Goal: Find contact information: Obtain details needed to contact an individual or organization

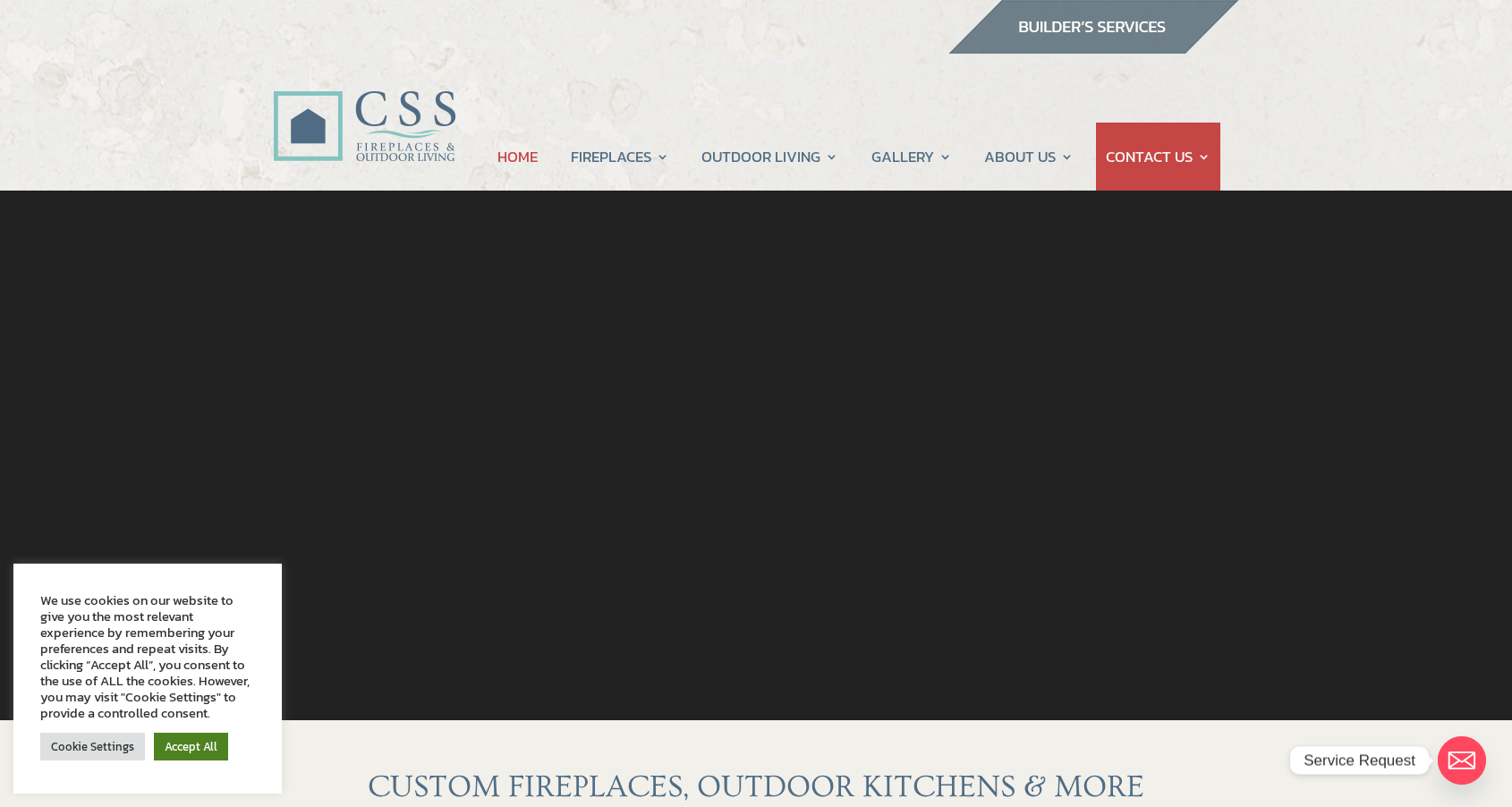
click at [179, 742] on link "Accept All" at bounding box center [191, 746] width 74 height 28
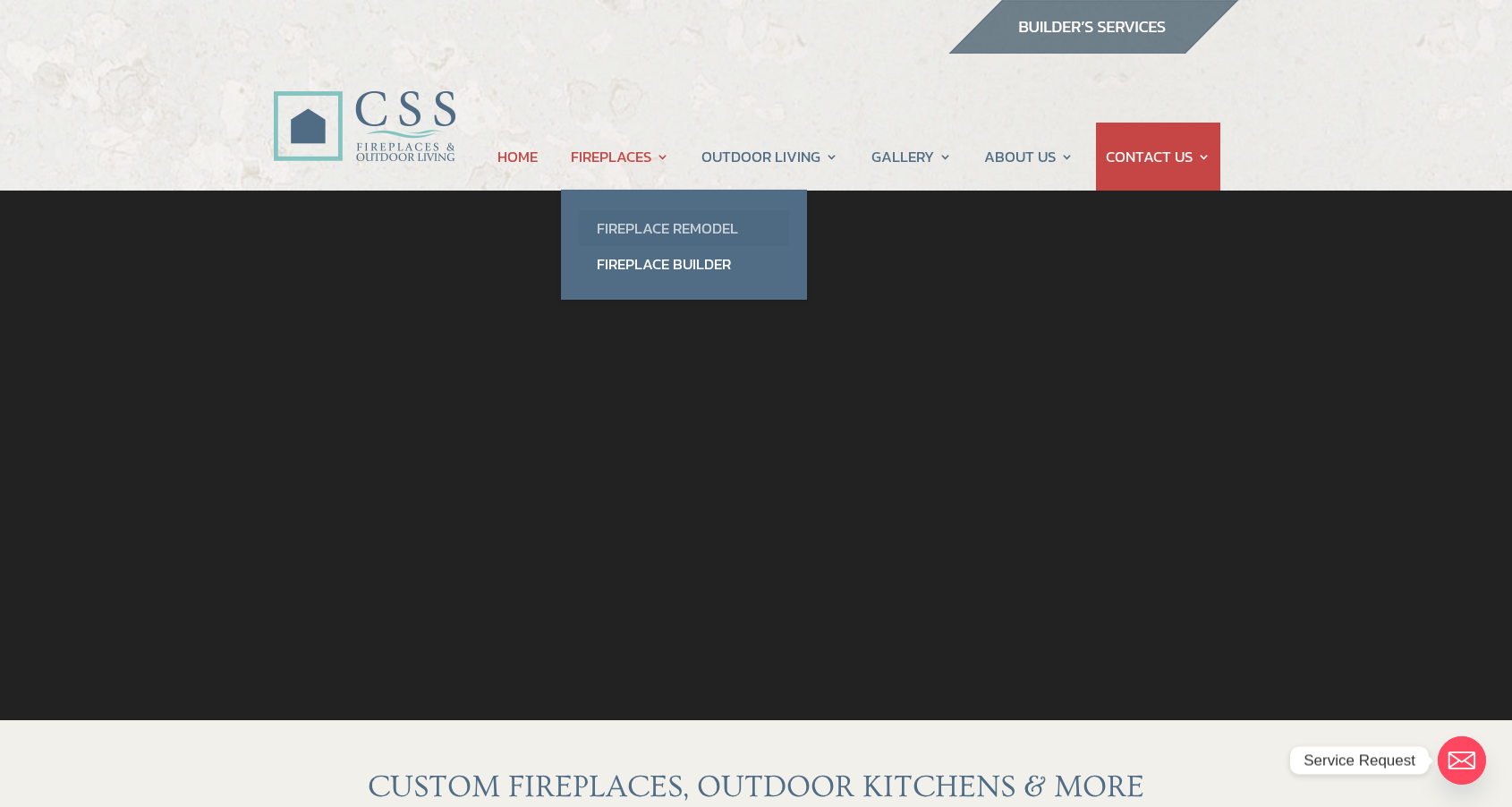
click at [629, 227] on link "Fireplace Remodel" at bounding box center [683, 228] width 210 height 36
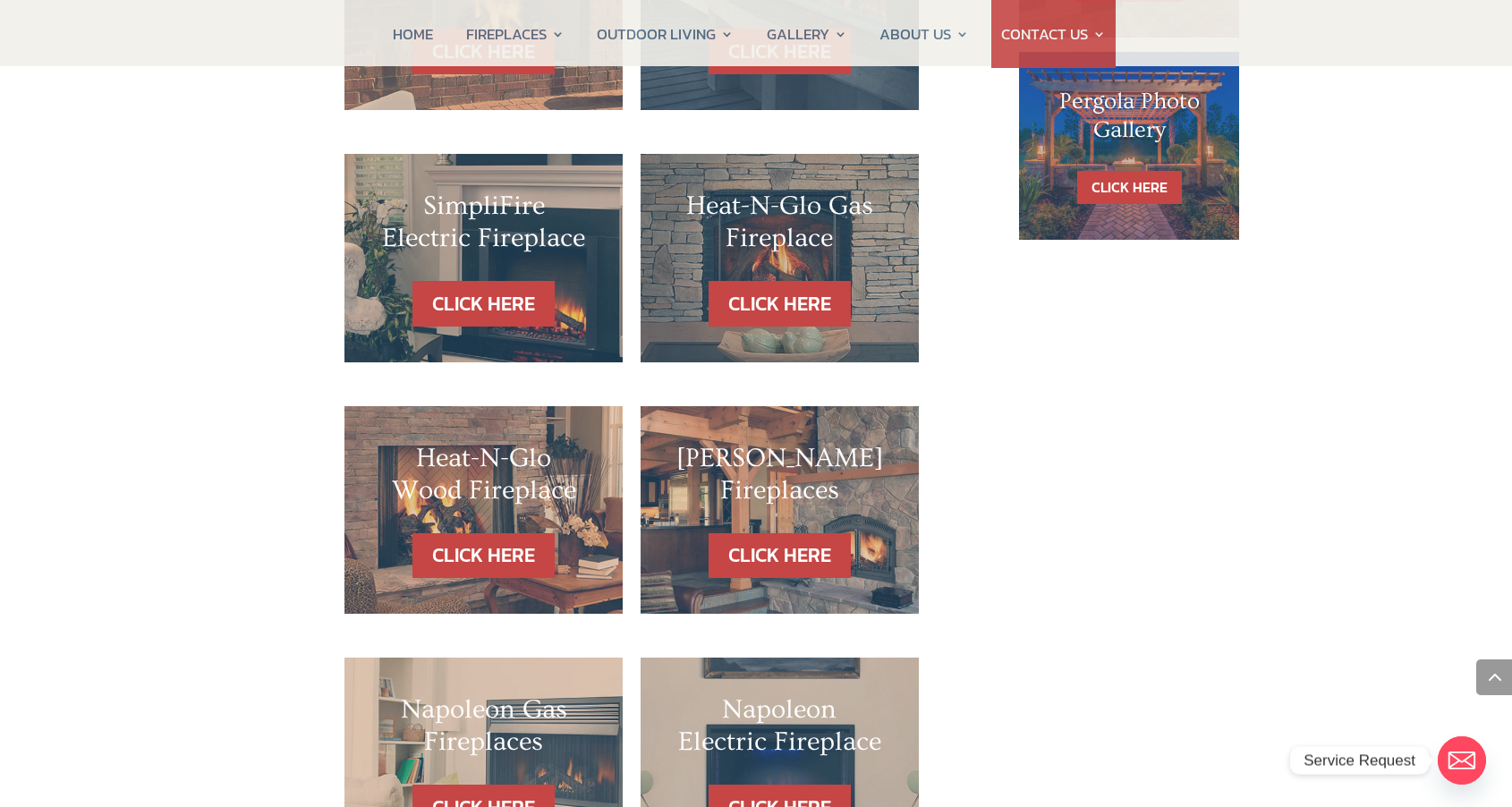
scroll to position [1313, 0]
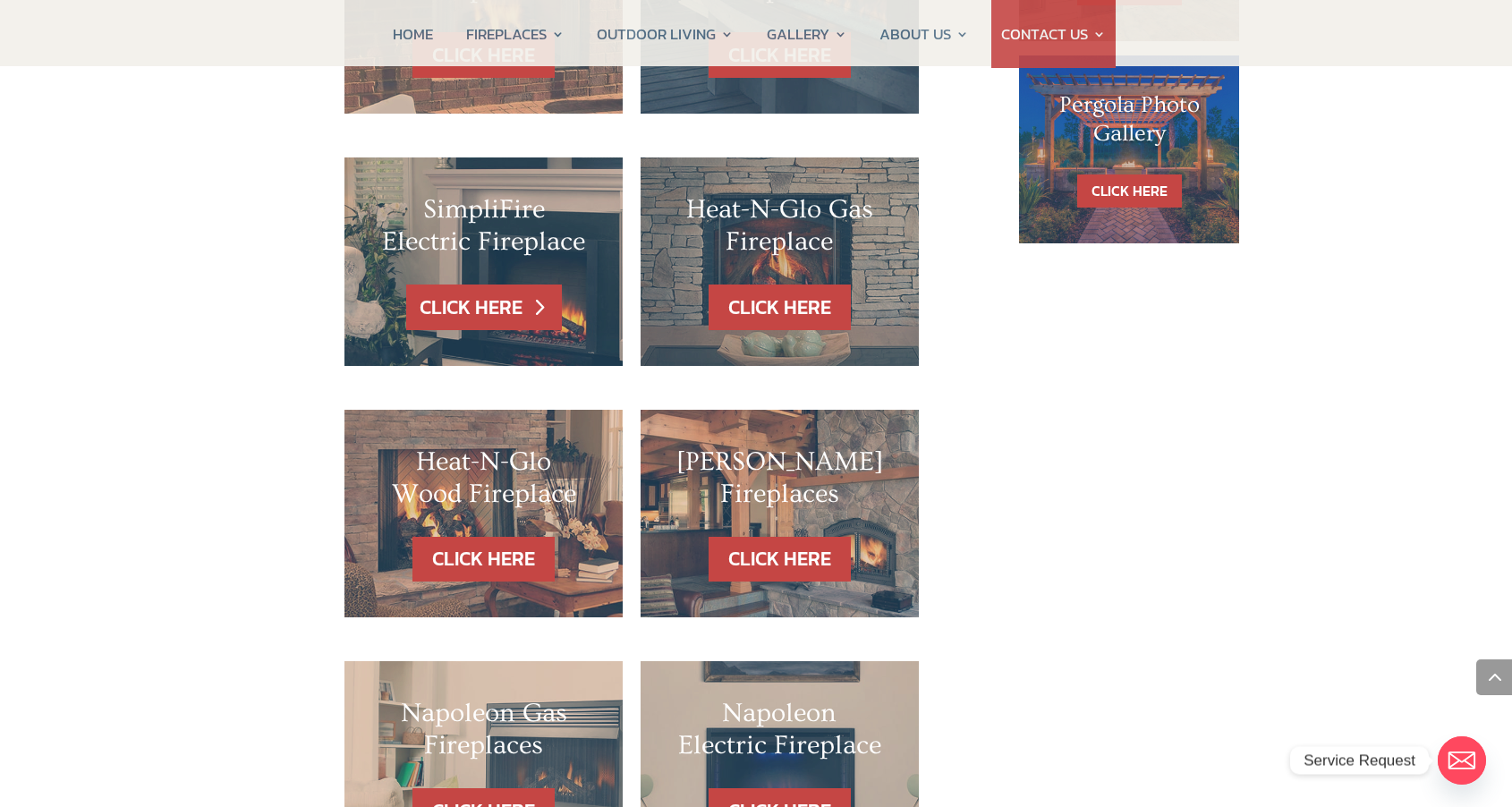
click at [479, 285] on link "CLICK HERE" at bounding box center [484, 308] width 156 height 46
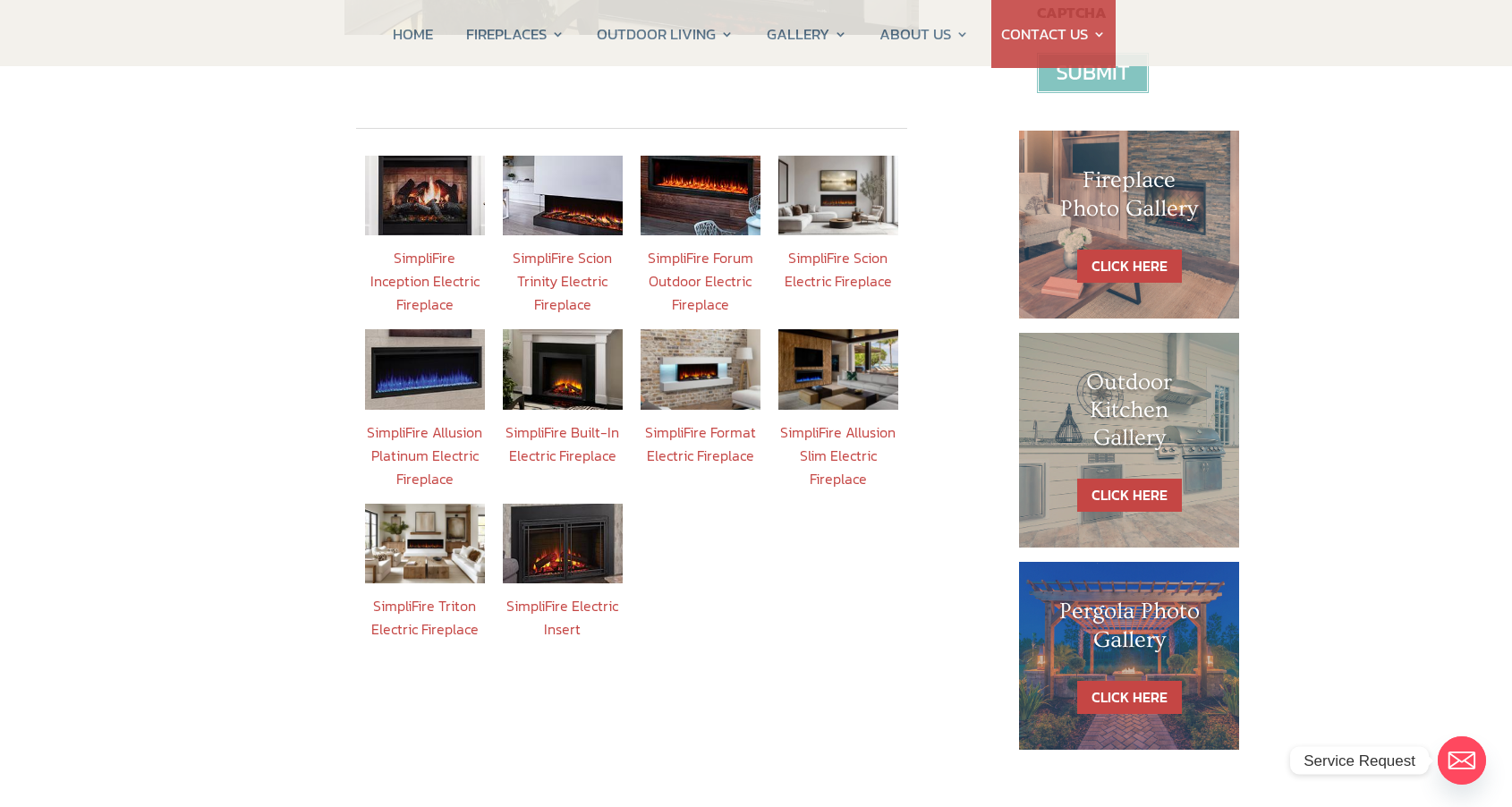
scroll to position [759, 0]
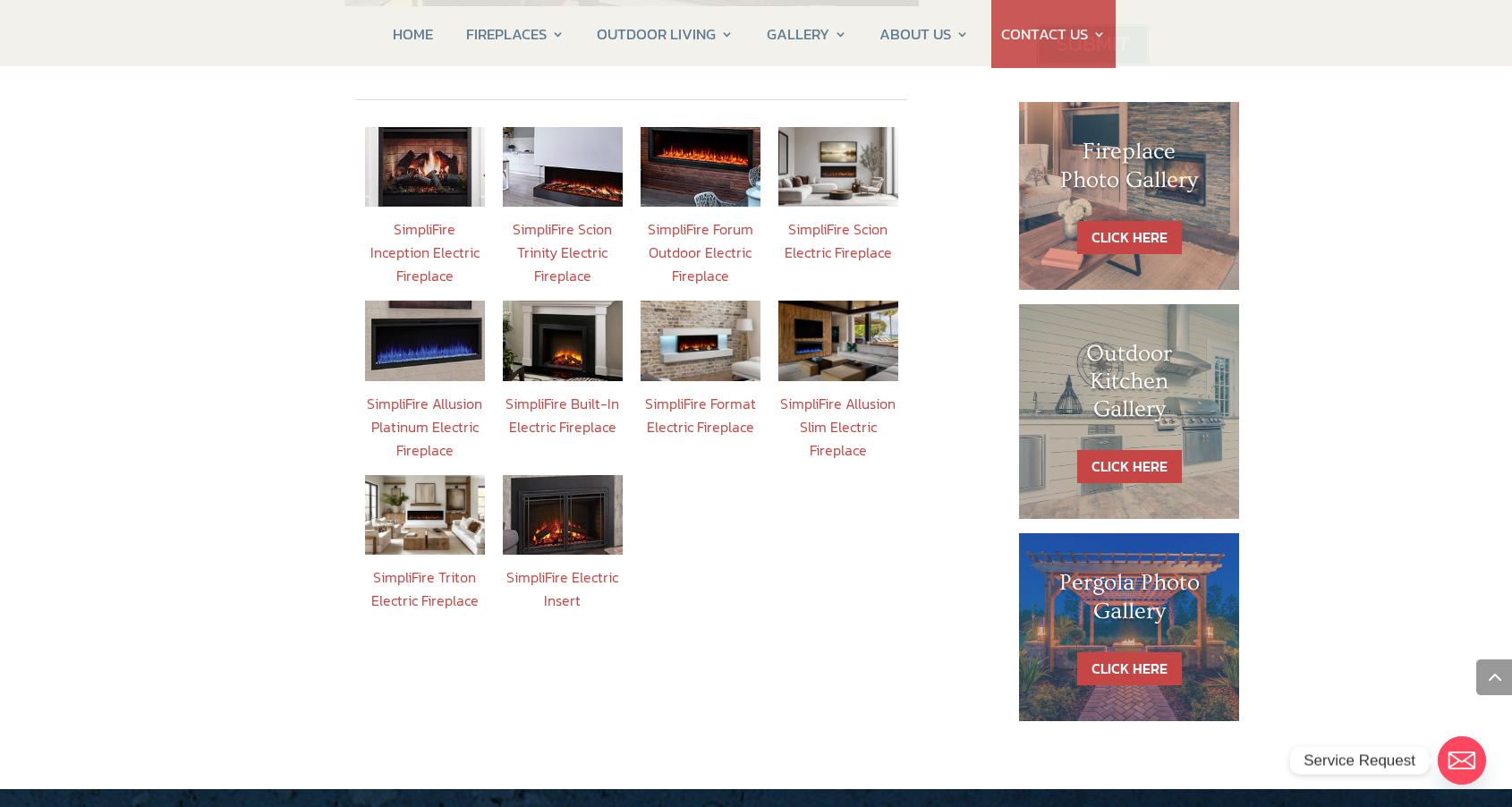
click at [440, 381] on img at bounding box center [424, 341] width 120 height 80
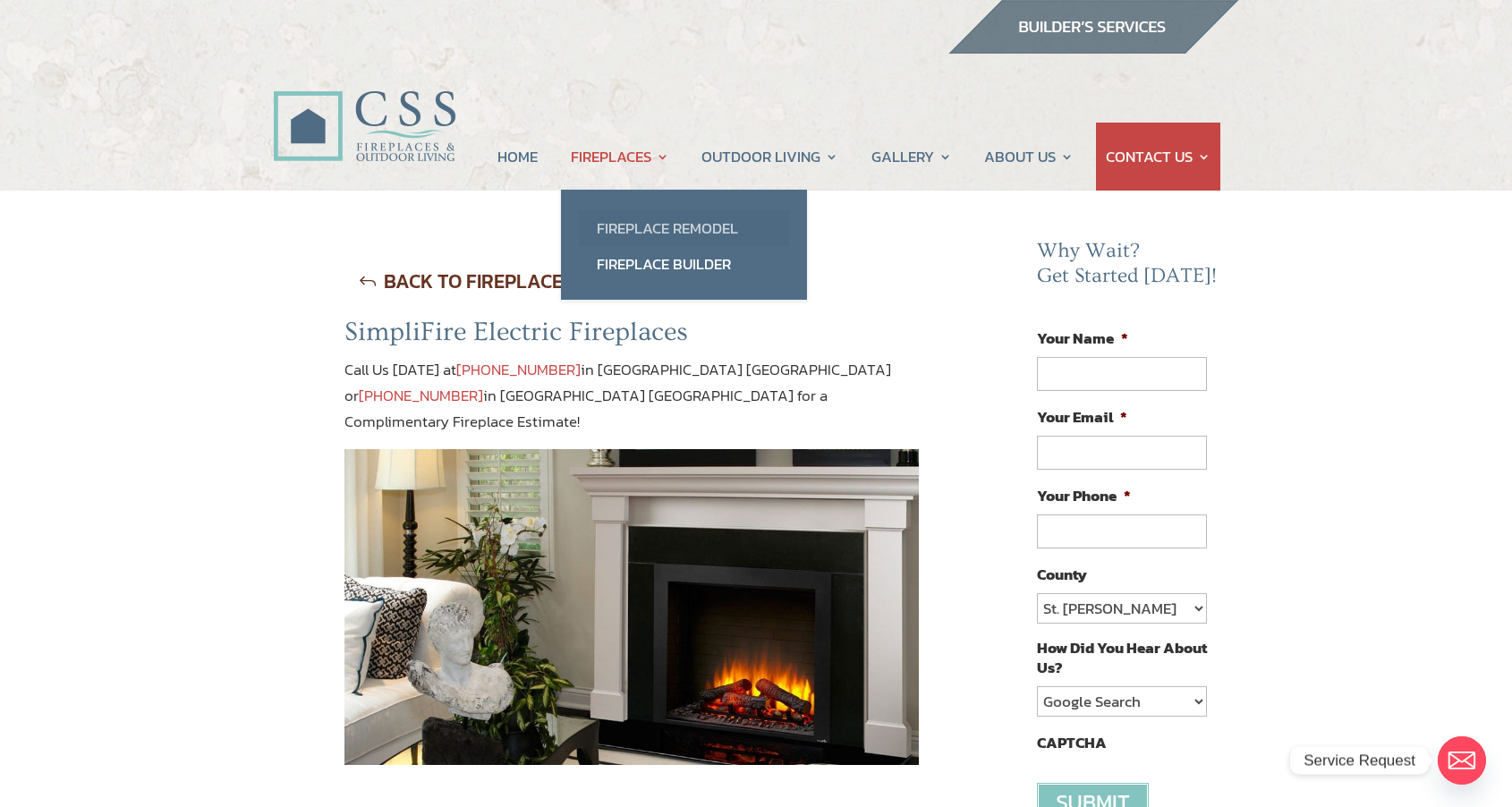
click at [607, 230] on link "Fireplace Remodel" at bounding box center [683, 228] width 210 height 36
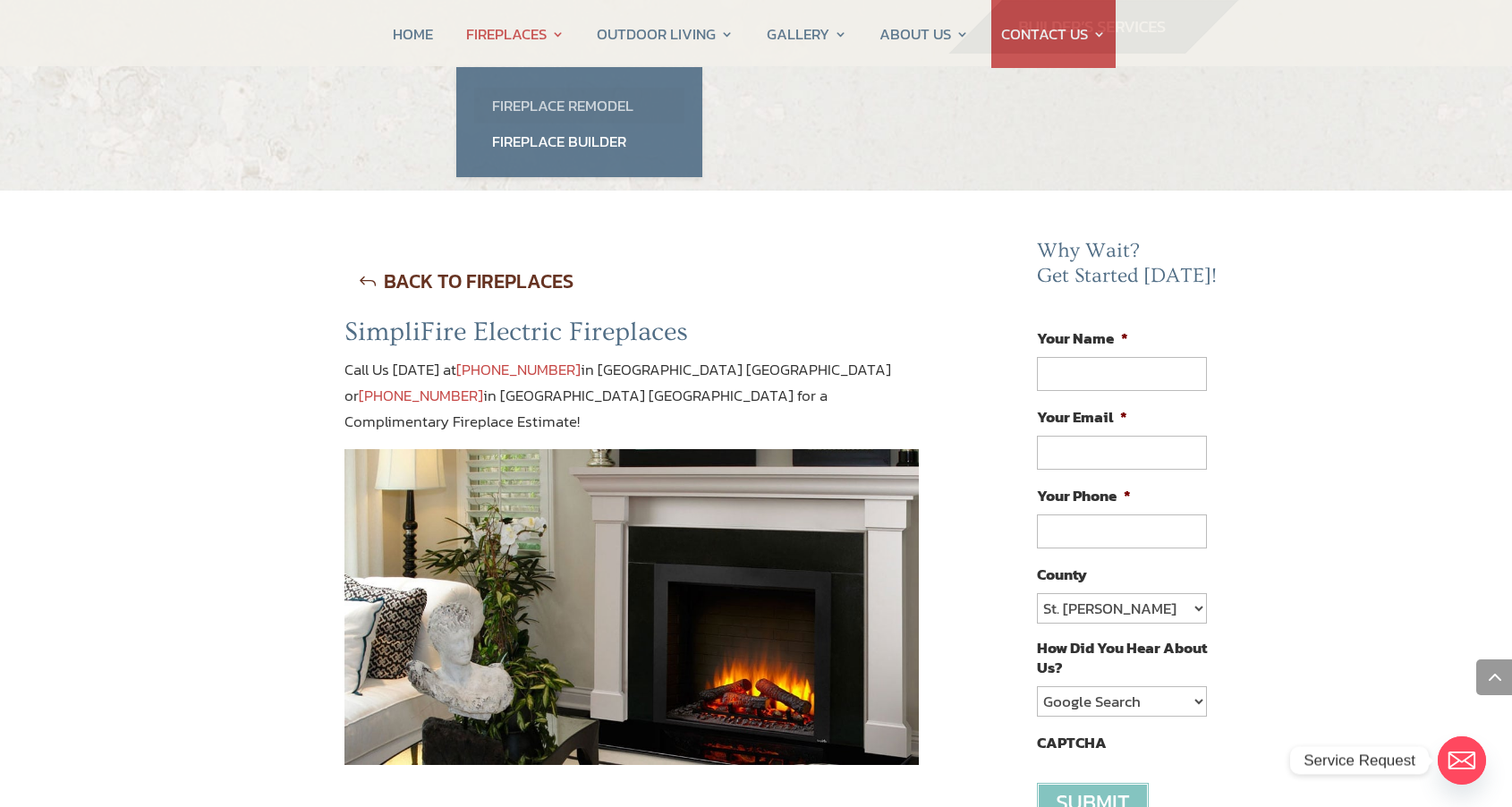
scroll to position [759, 0]
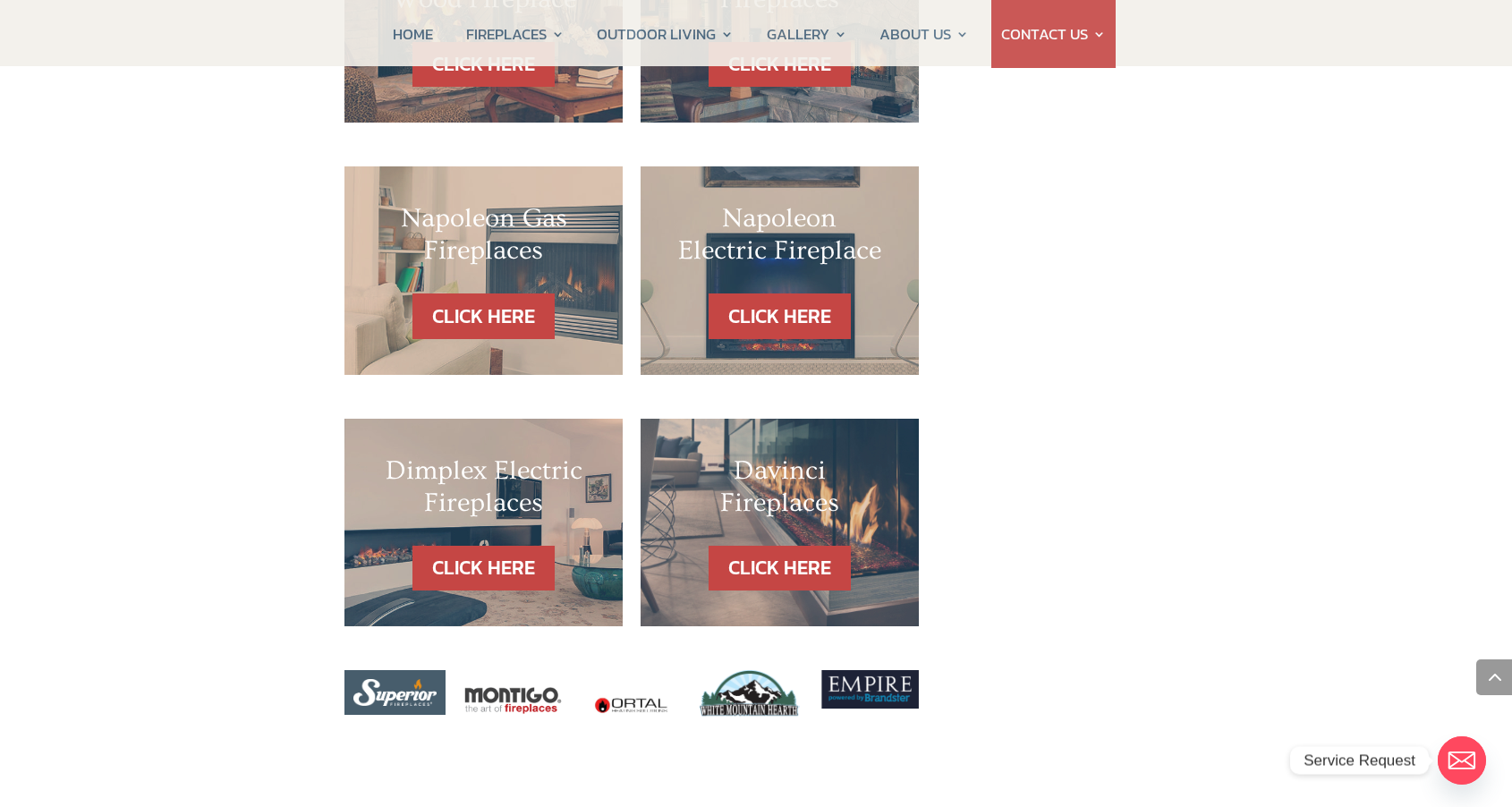
scroll to position [1824, 0]
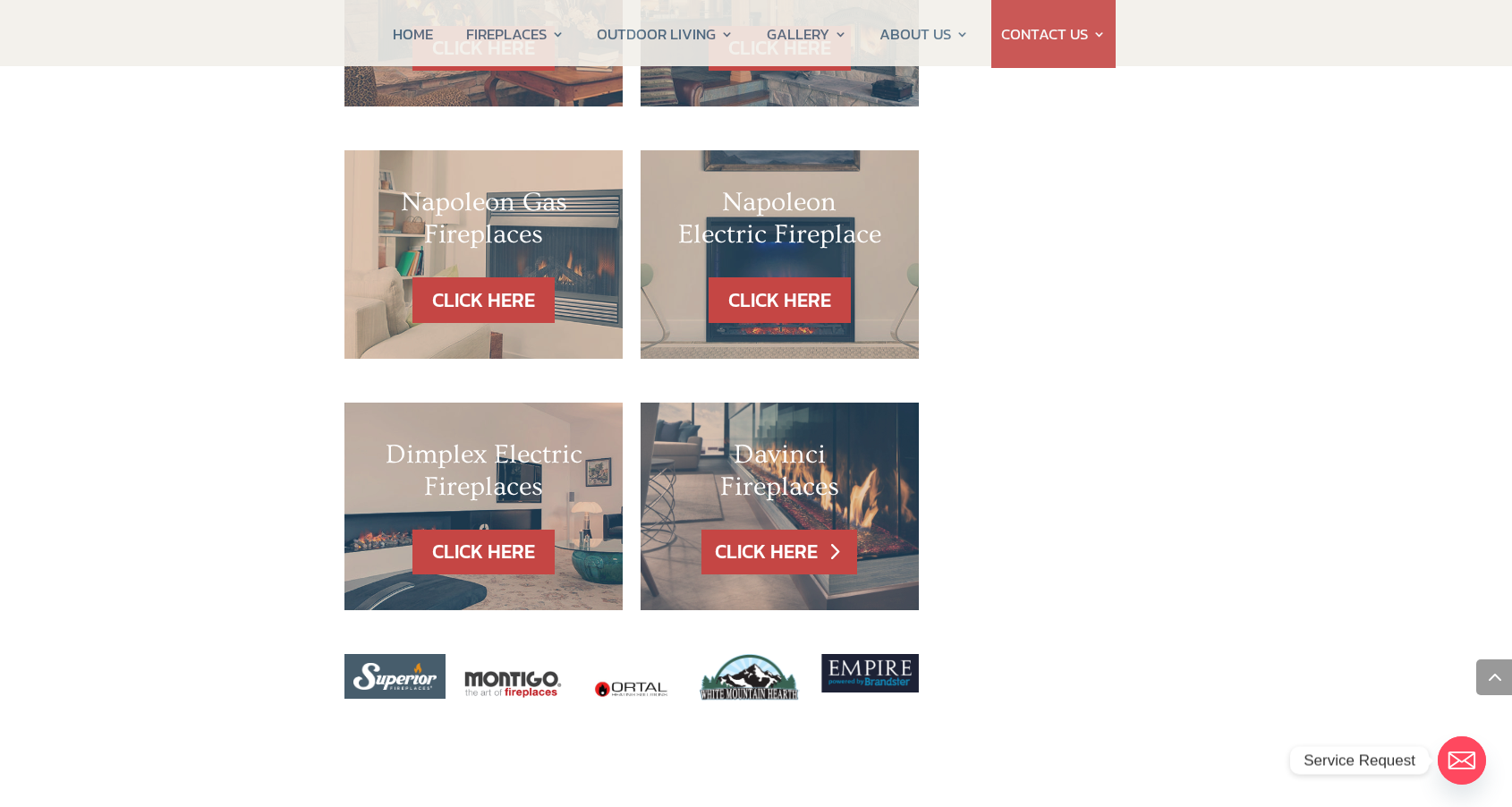
click at [772, 530] on link "CLICK HERE" at bounding box center [779, 553] width 156 height 46
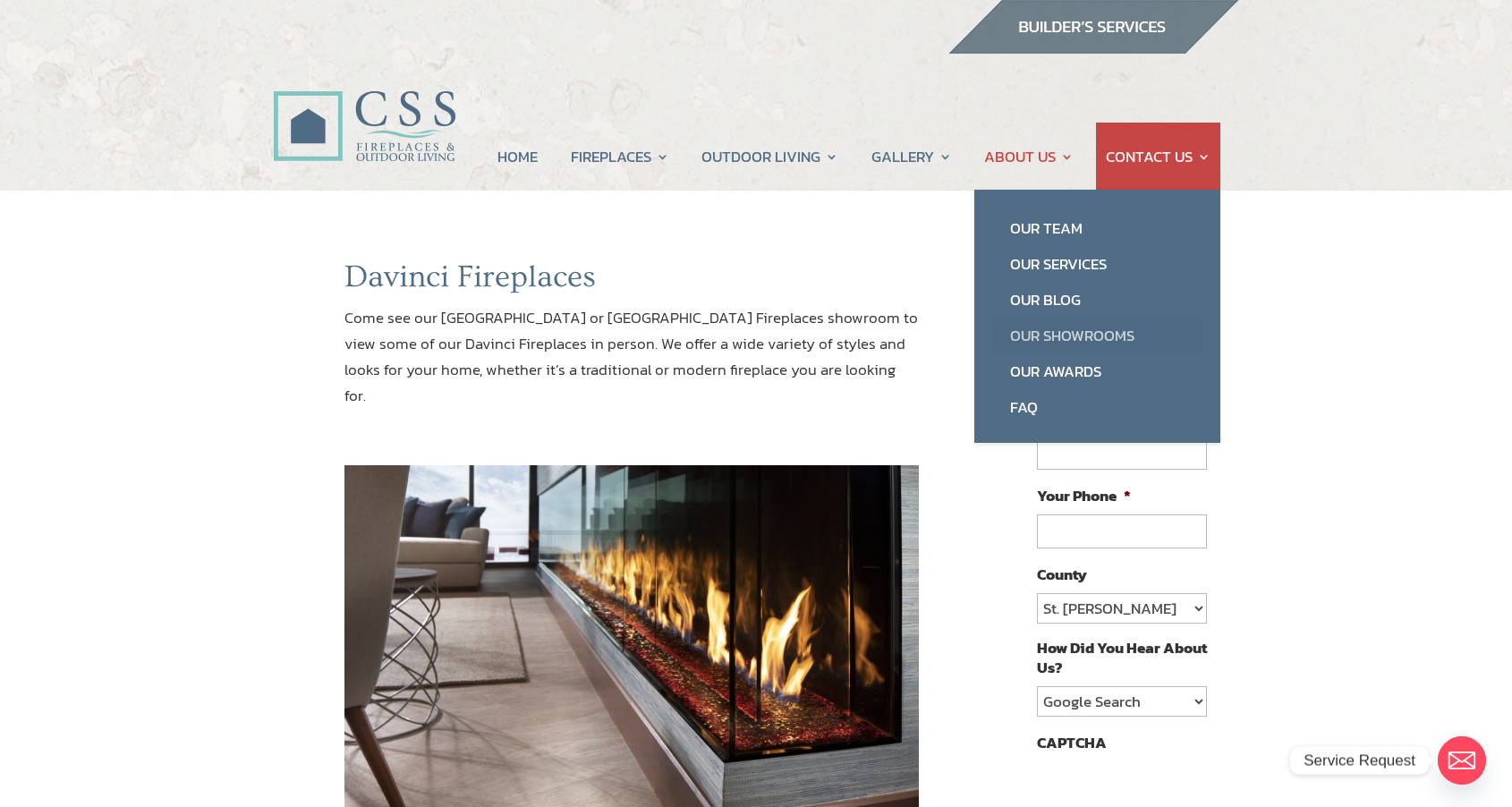
click at [1048, 337] on link "Our Showrooms" at bounding box center [1096, 336] width 210 height 36
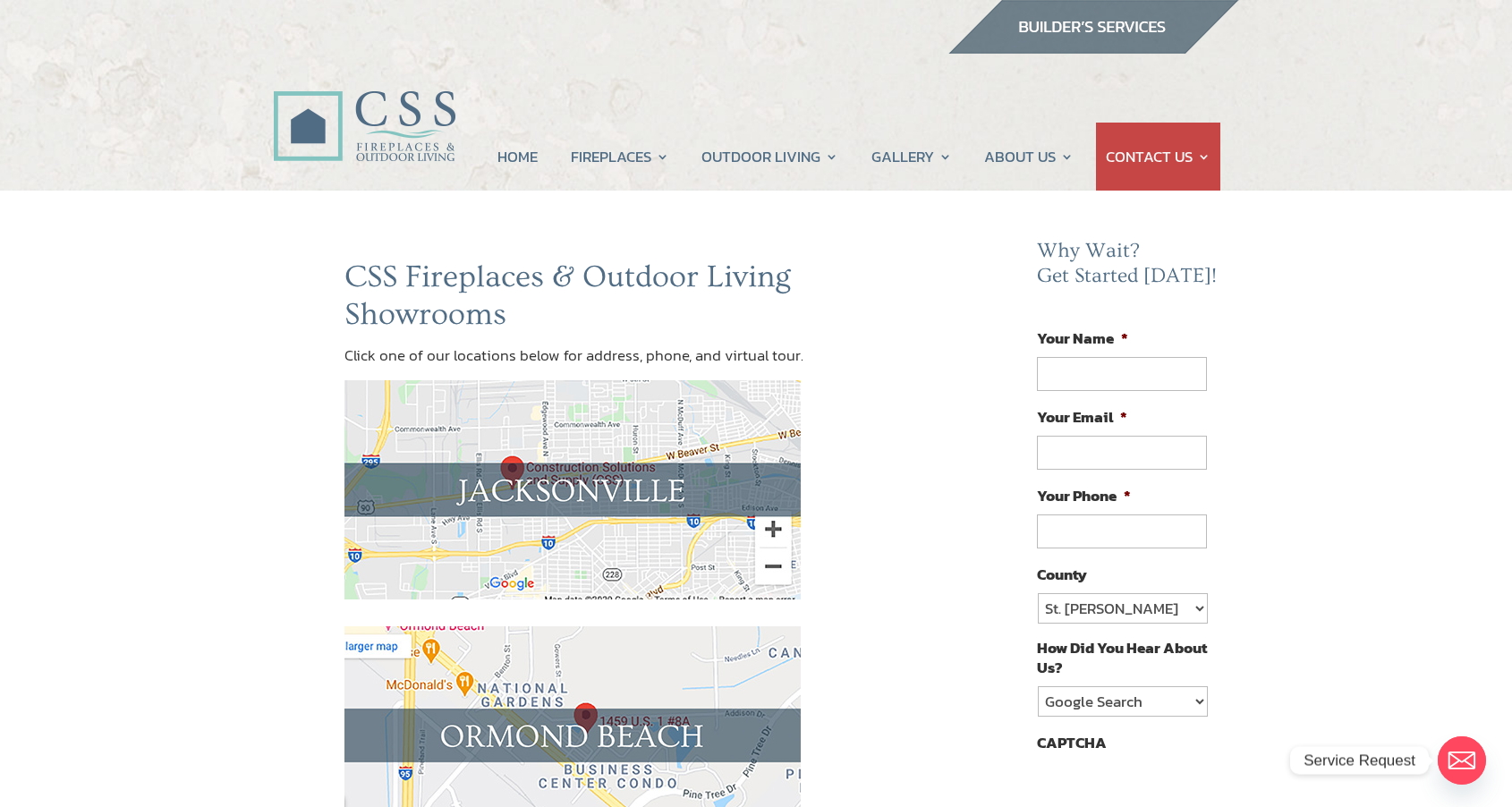
click at [535, 487] on img at bounding box center [572, 490] width 457 height 219
click at [1066, 381] on input "Your Name *" at bounding box center [1121, 374] width 170 height 34
type input "Felicia Ivey"
type input "fivey3@gmail.com"
type input "(914) 924-2491"
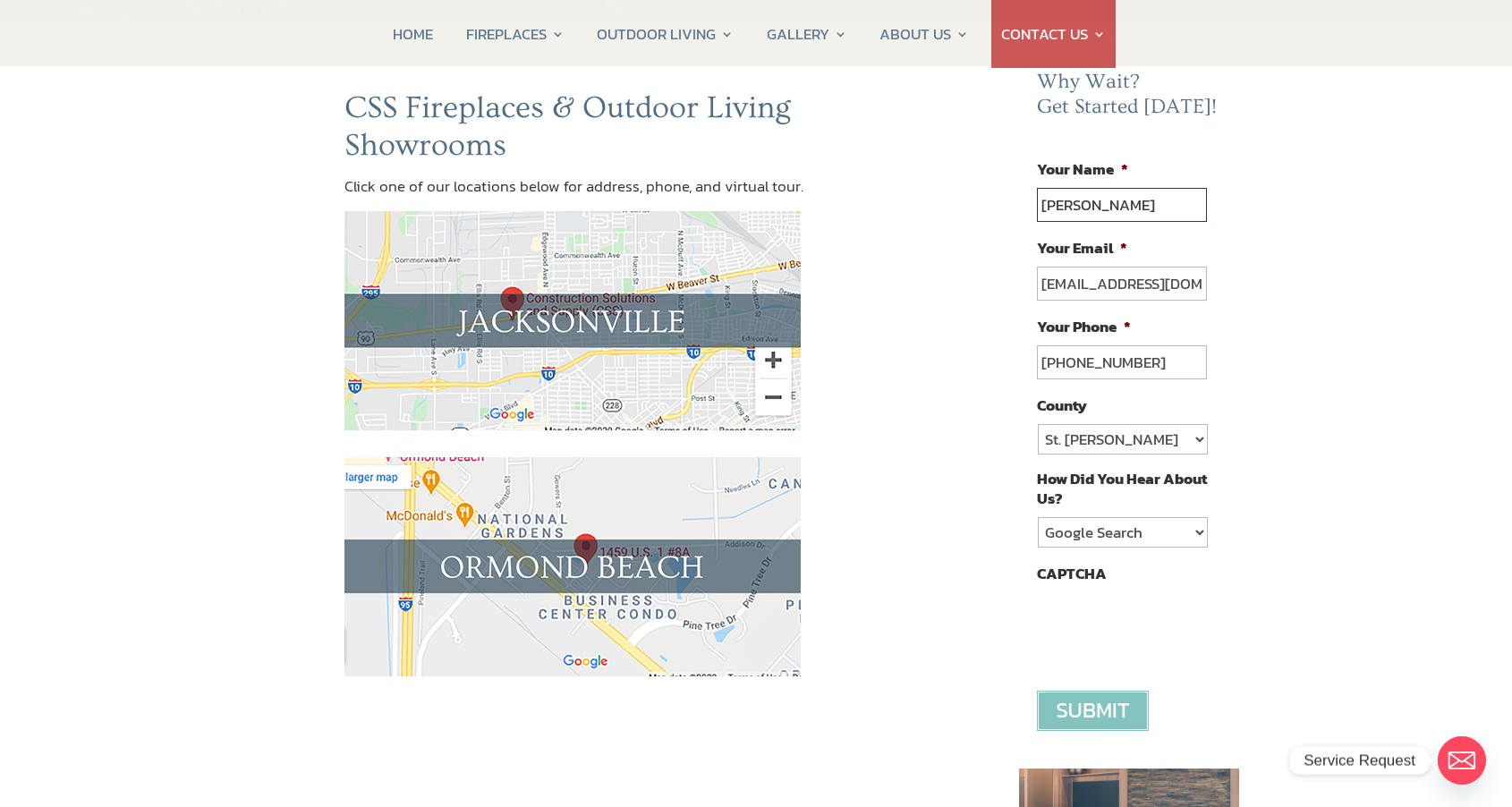
scroll to position [187, 0]
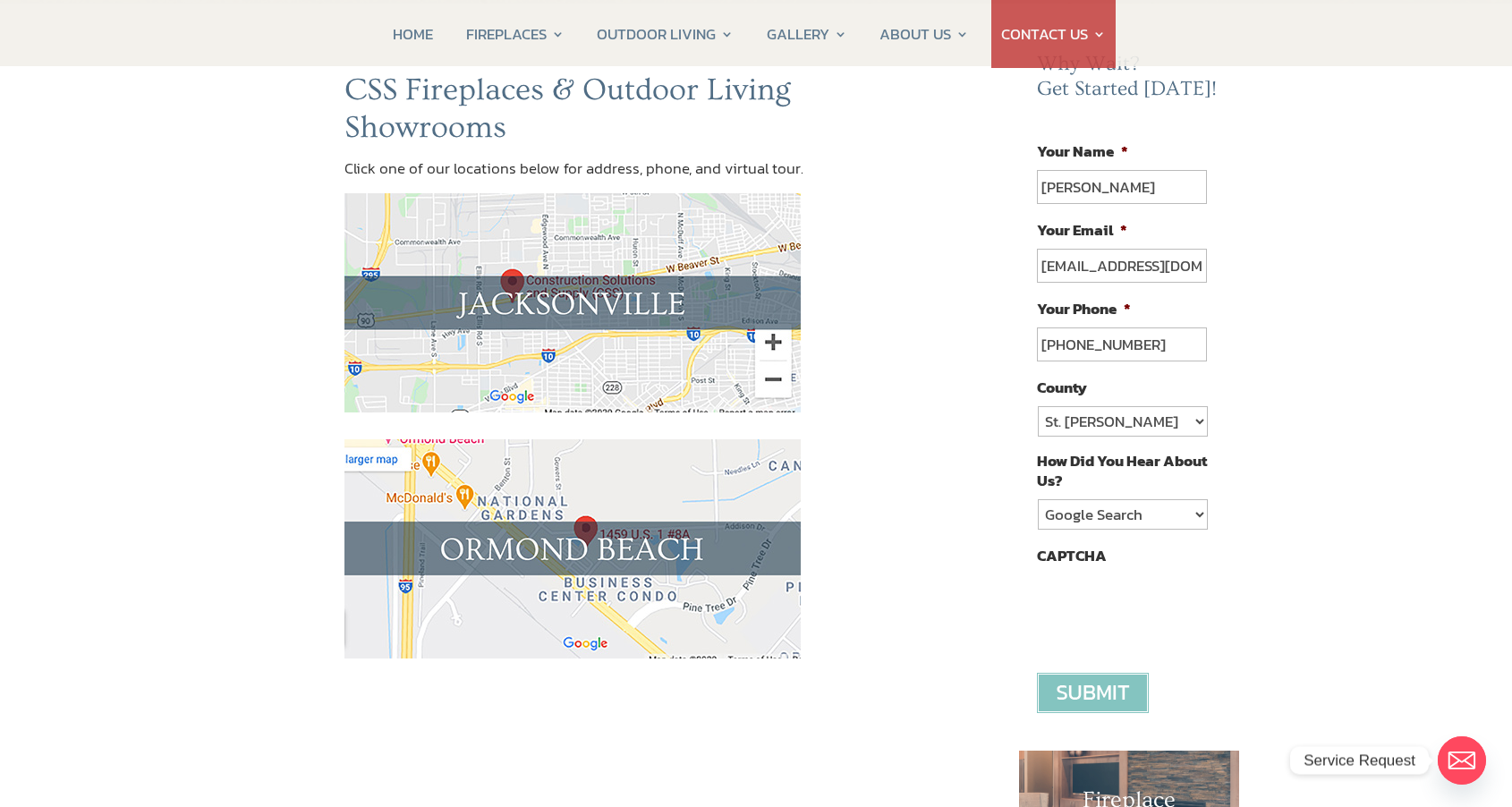
click at [1122, 695] on input "image" at bounding box center [1092, 693] width 112 height 40
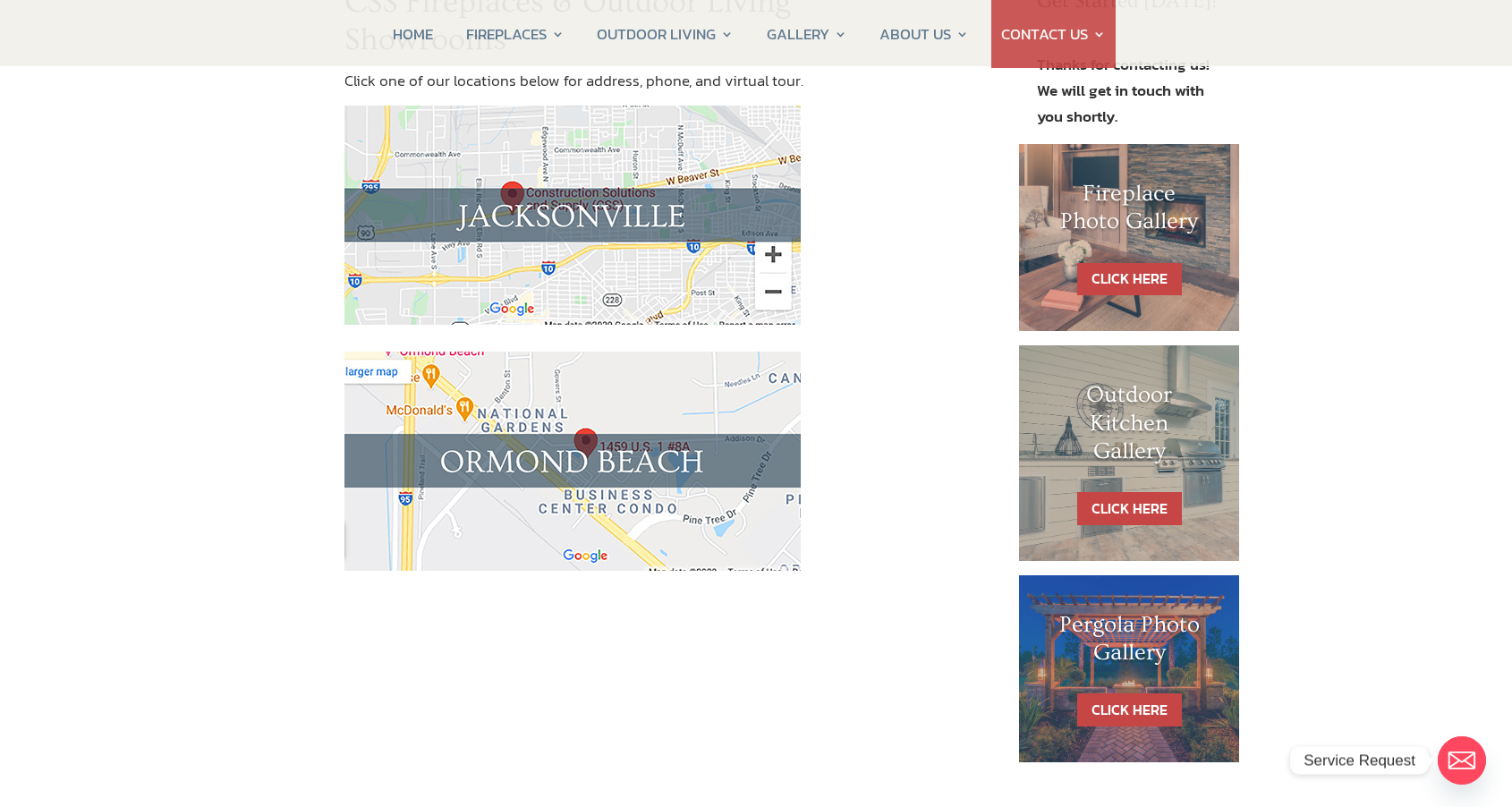
scroll to position [0, 0]
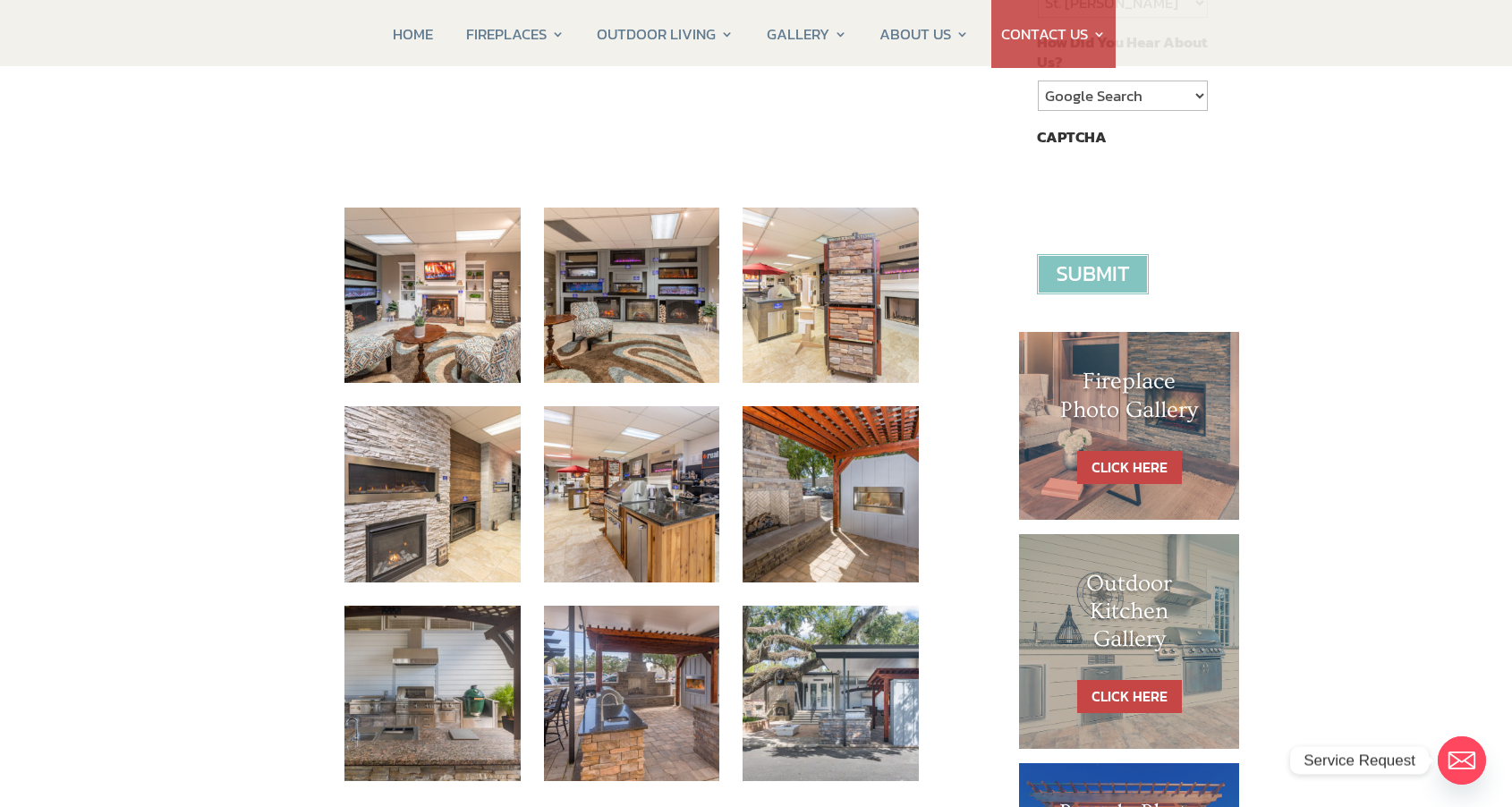
scroll to position [608, 0]
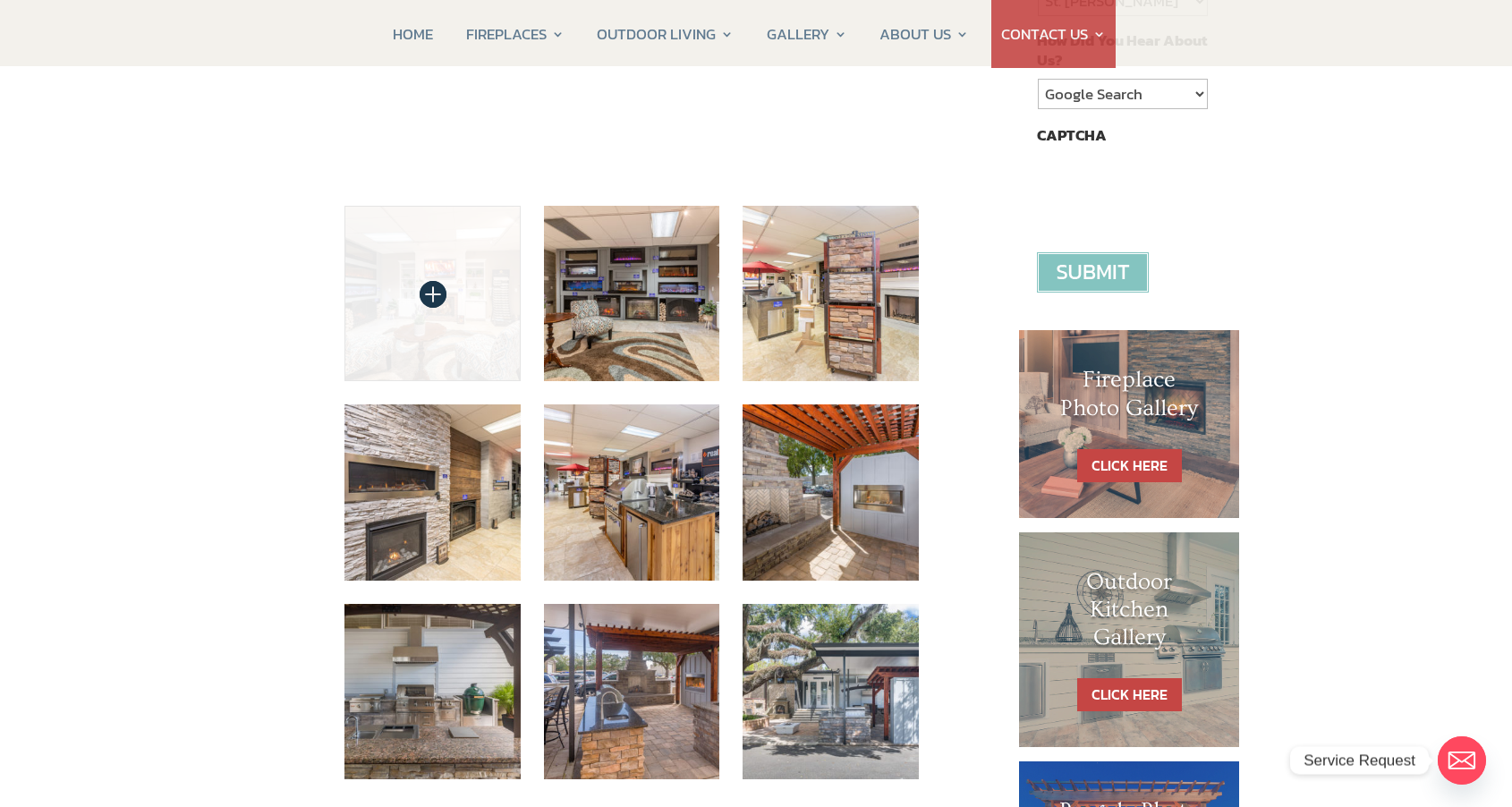
click at [432, 293] on img at bounding box center [433, 294] width 177 height 177
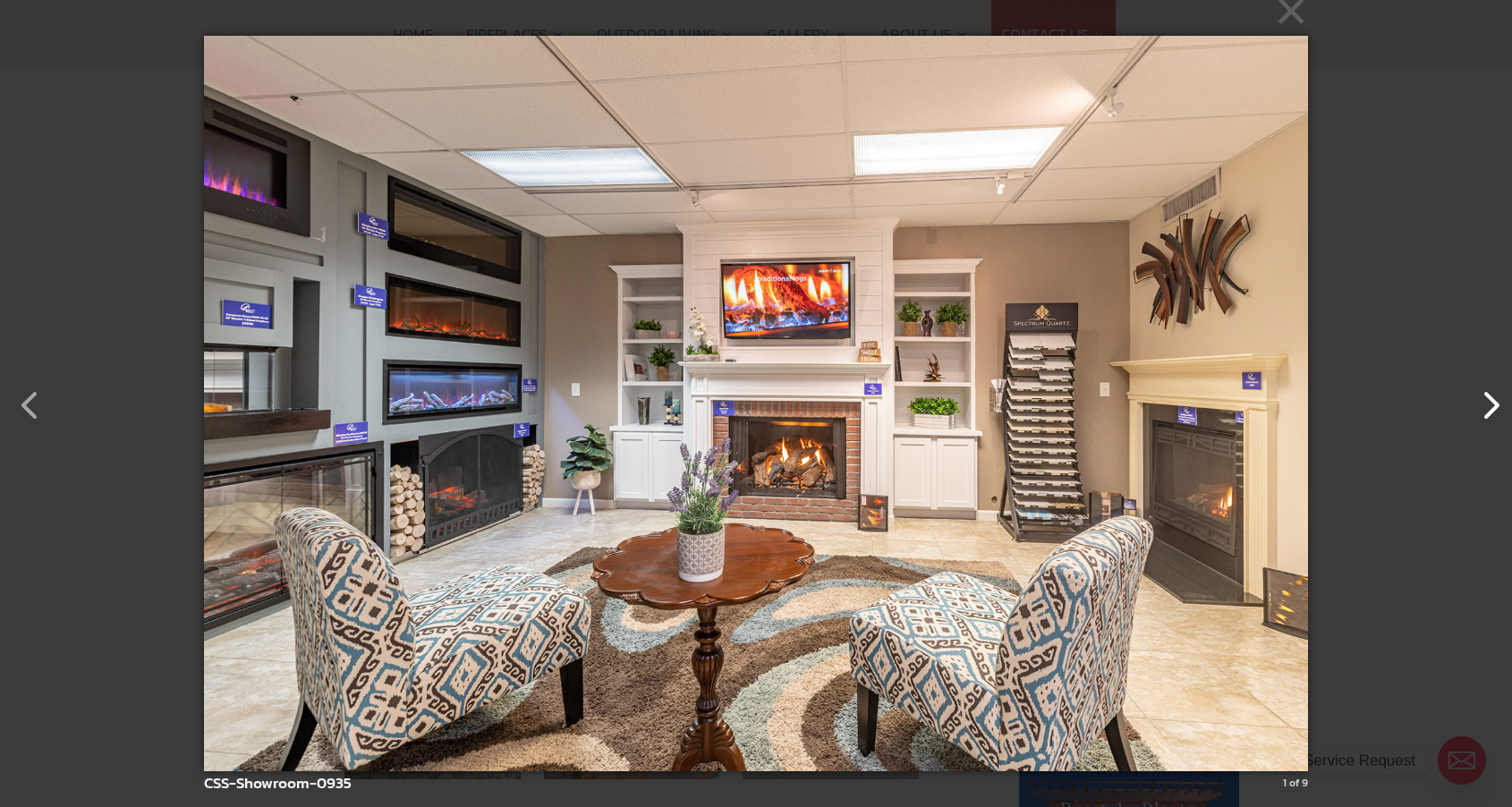
click at [1484, 409] on button "button" at bounding box center [1481, 396] width 43 height 43
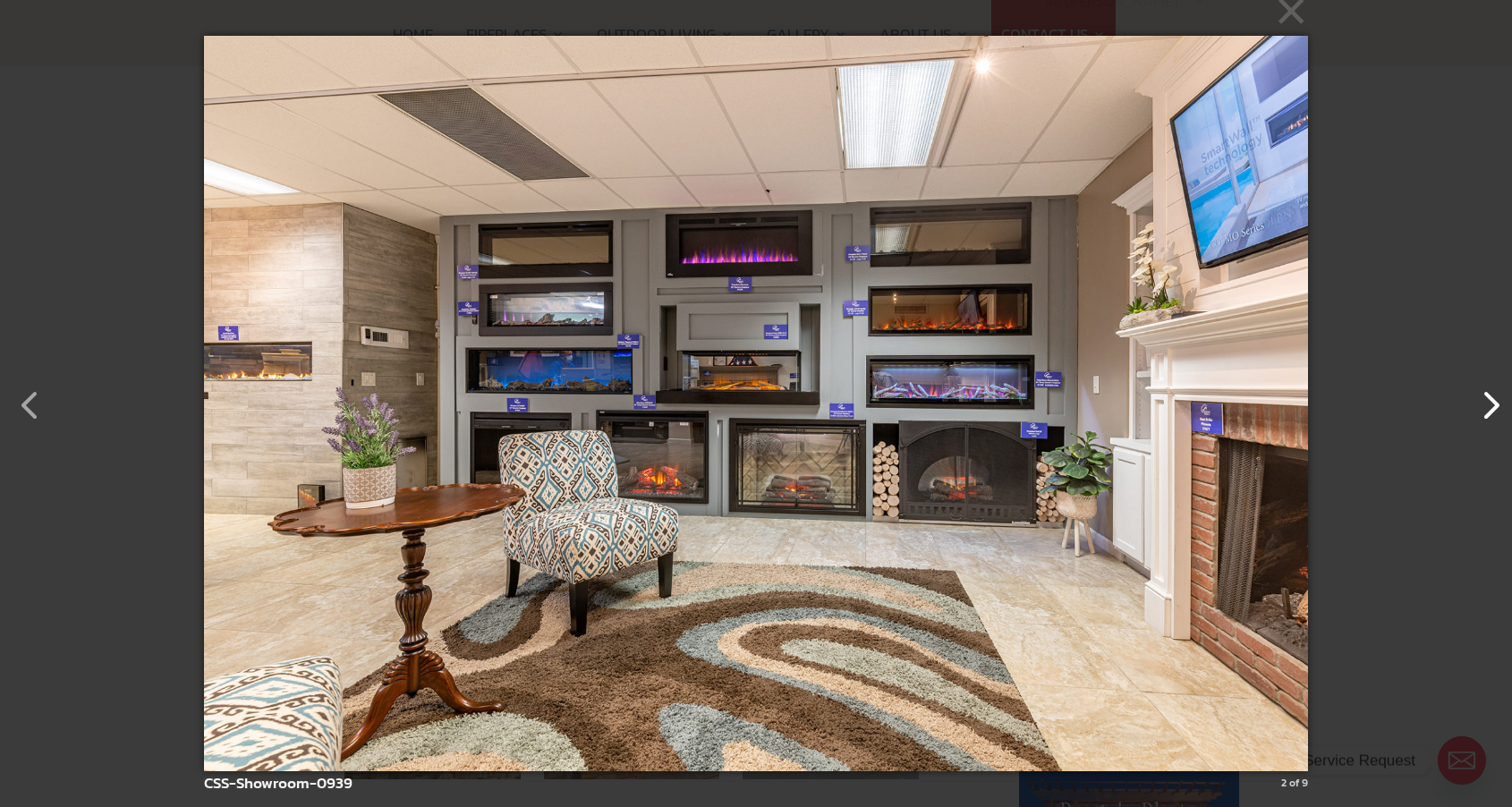
click at [1485, 410] on button "button" at bounding box center [1481, 396] width 43 height 43
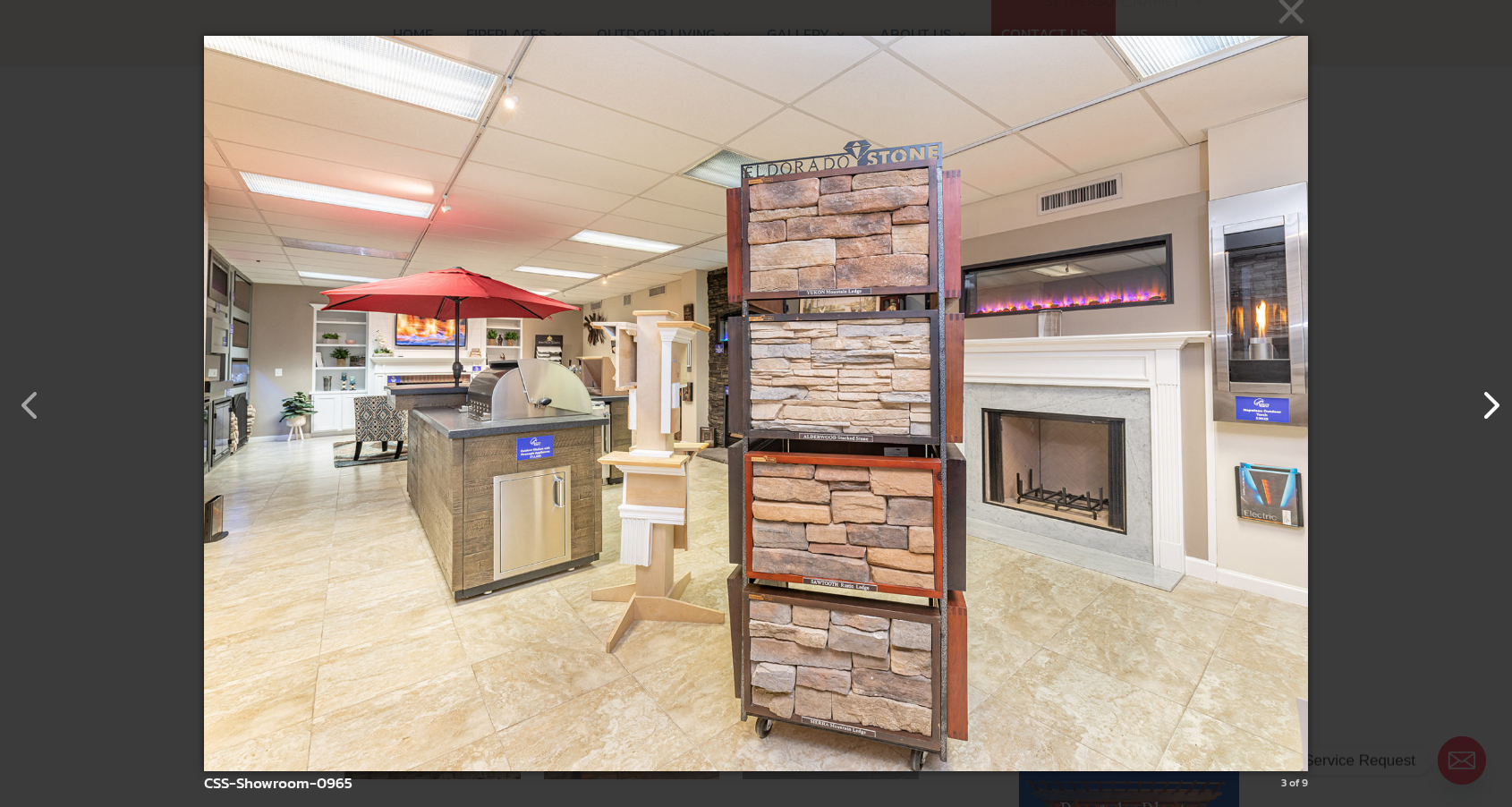
click at [1485, 410] on button "button" at bounding box center [1481, 396] width 43 height 43
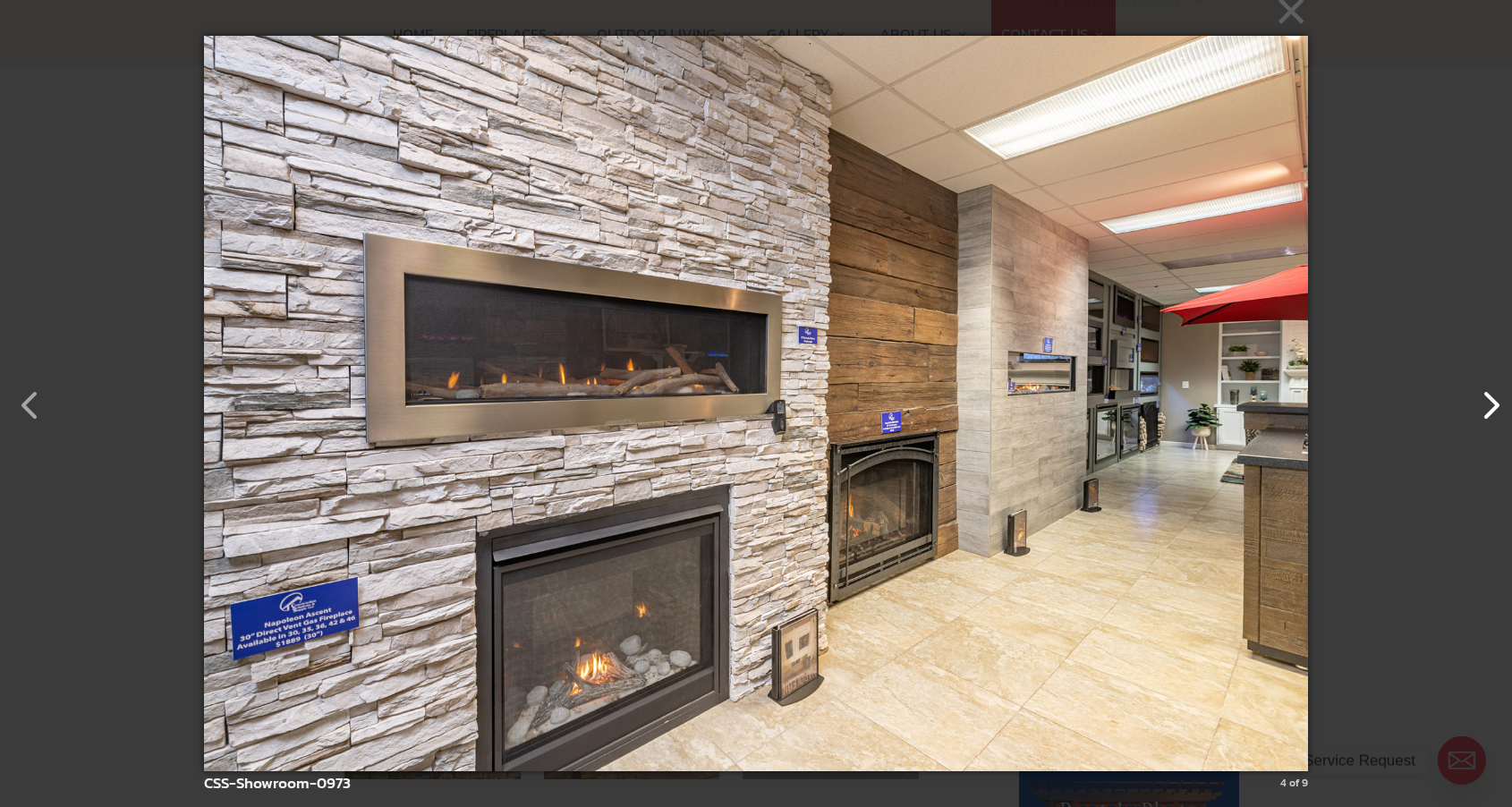
click at [1482, 408] on button "button" at bounding box center [1481, 396] width 43 height 43
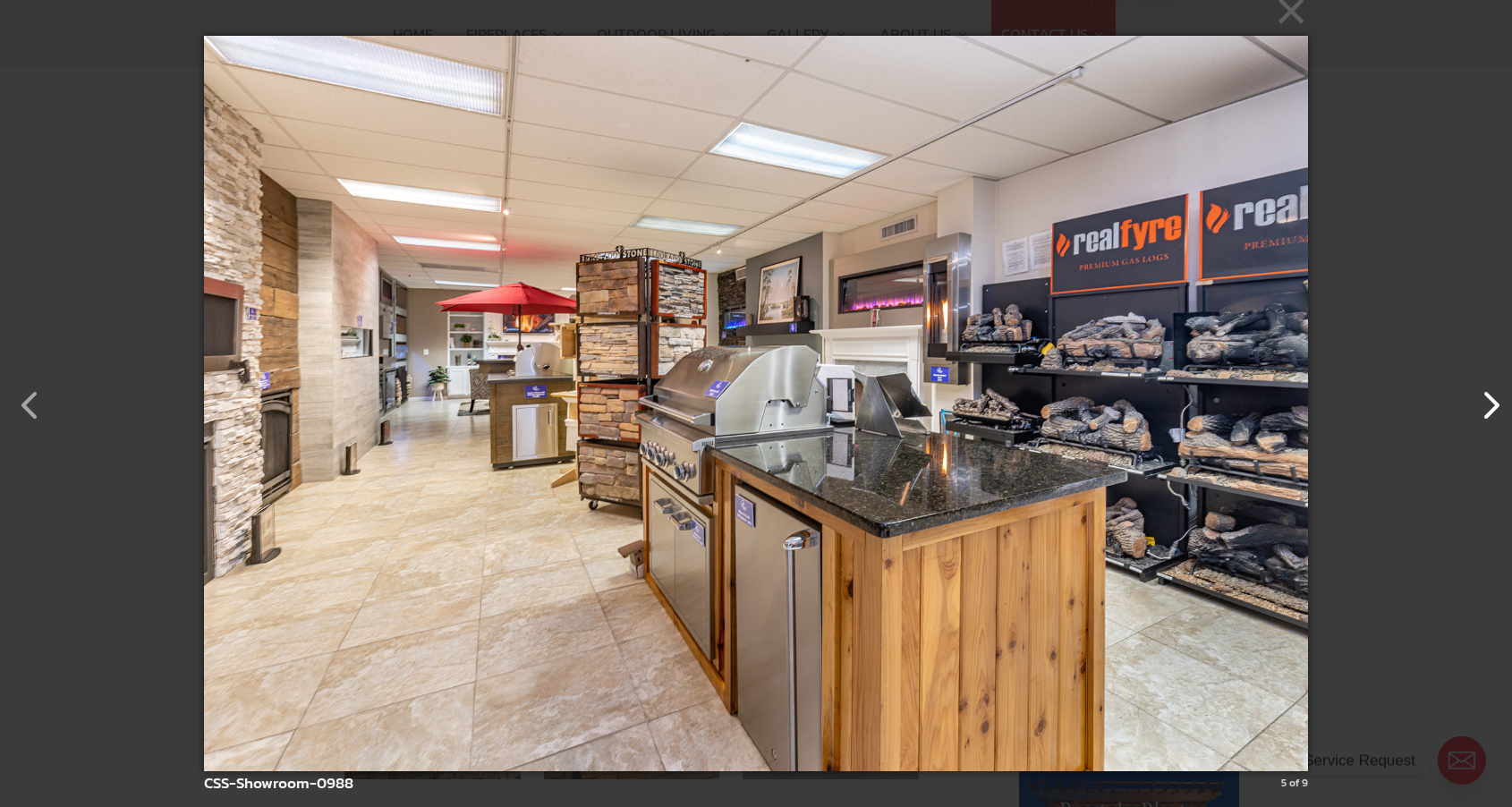
click at [1482, 408] on button "button" at bounding box center [1481, 396] width 43 height 43
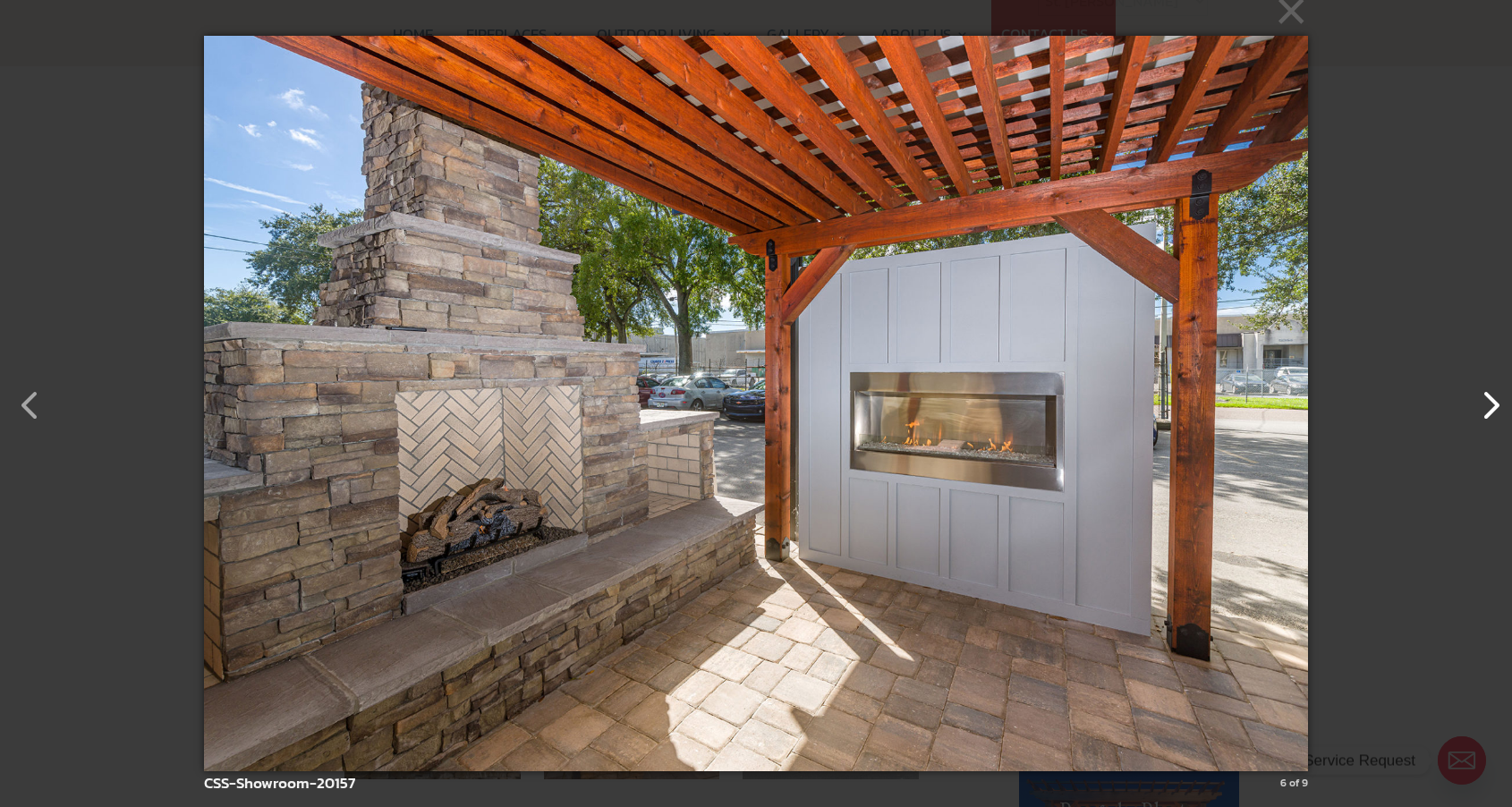
click at [1482, 408] on button "button" at bounding box center [1481, 396] width 43 height 43
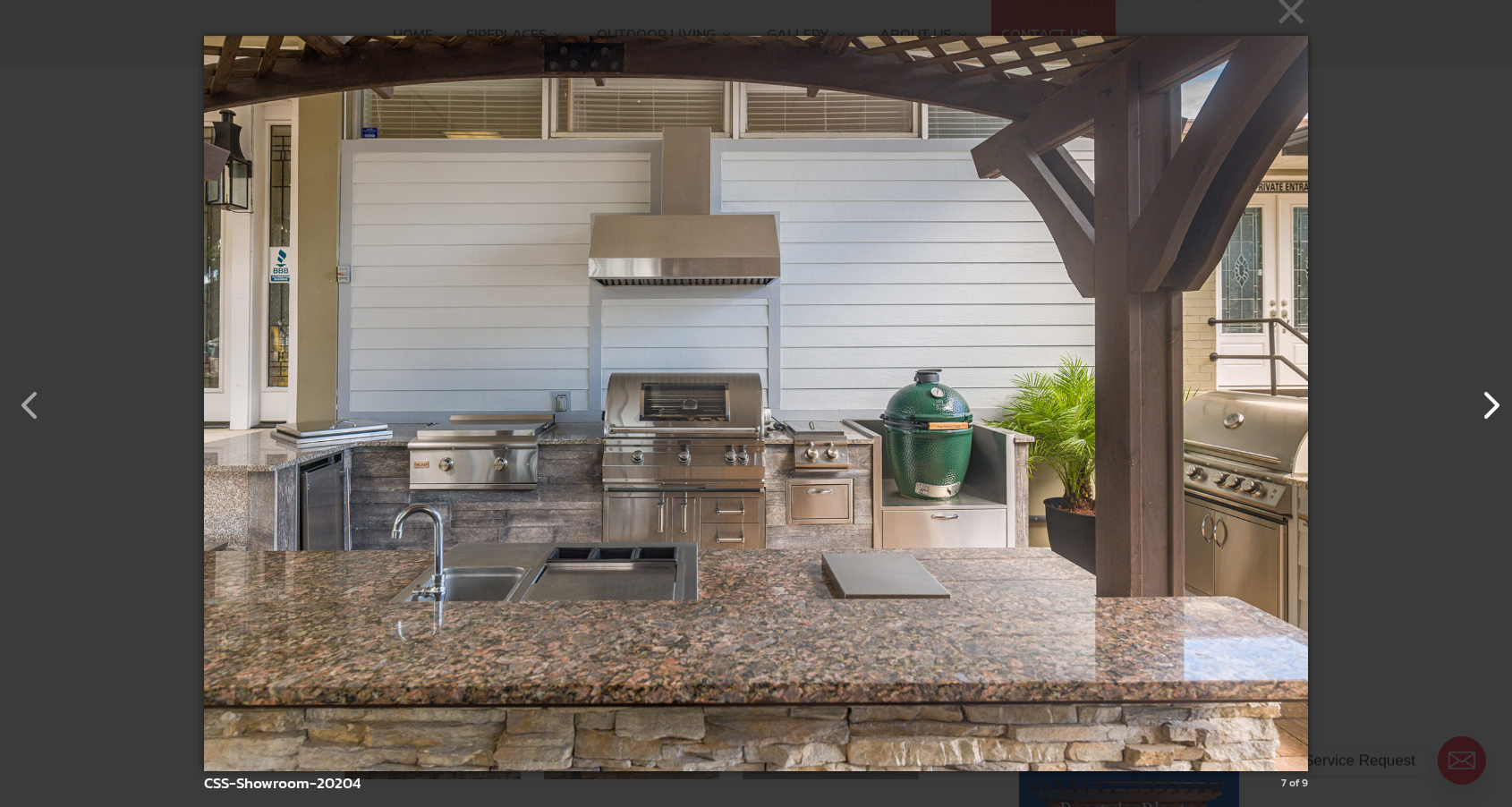
click at [1482, 408] on button "button" at bounding box center [1481, 396] width 43 height 43
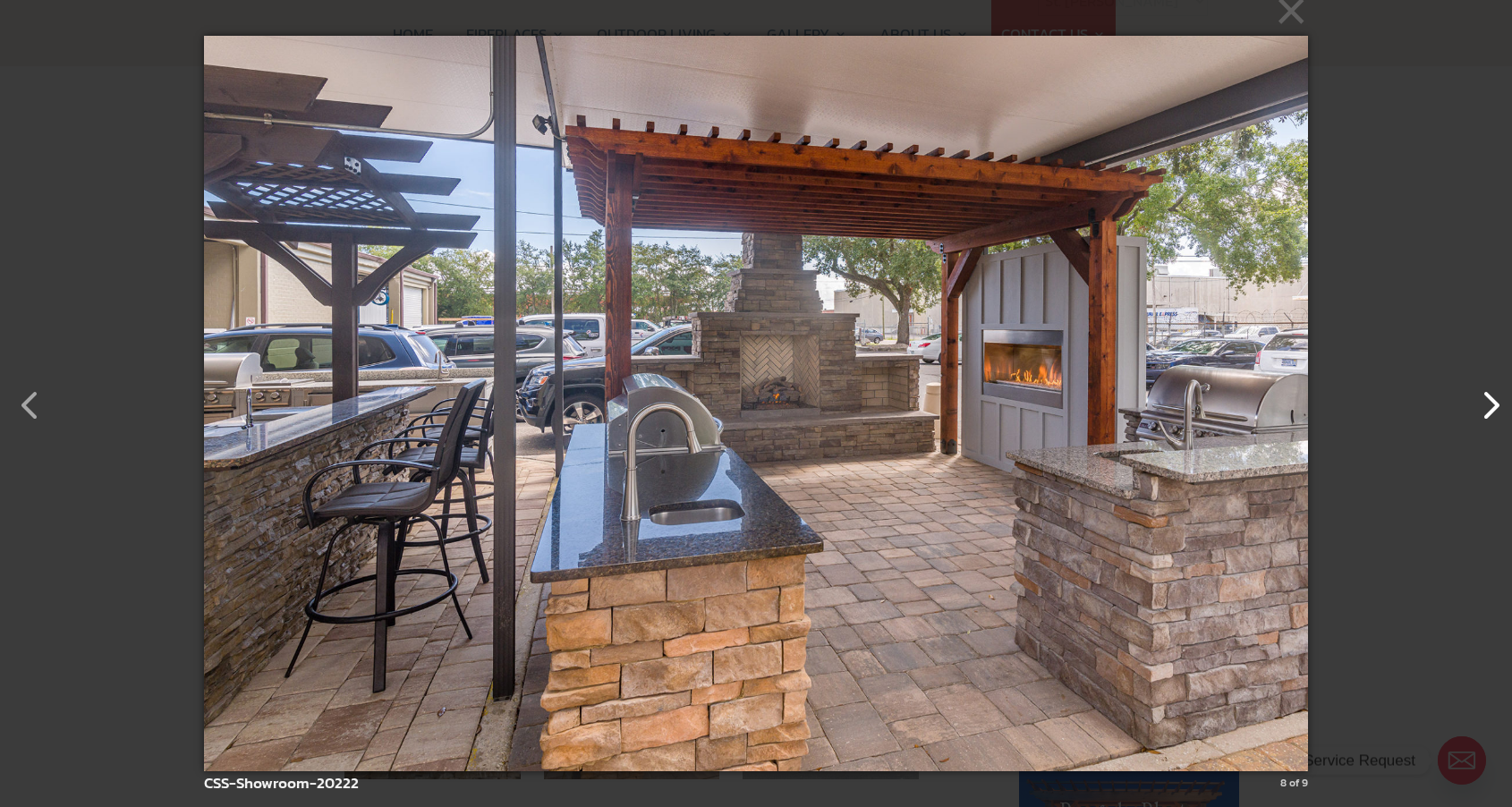
click at [1482, 408] on button "button" at bounding box center [1481, 396] width 43 height 43
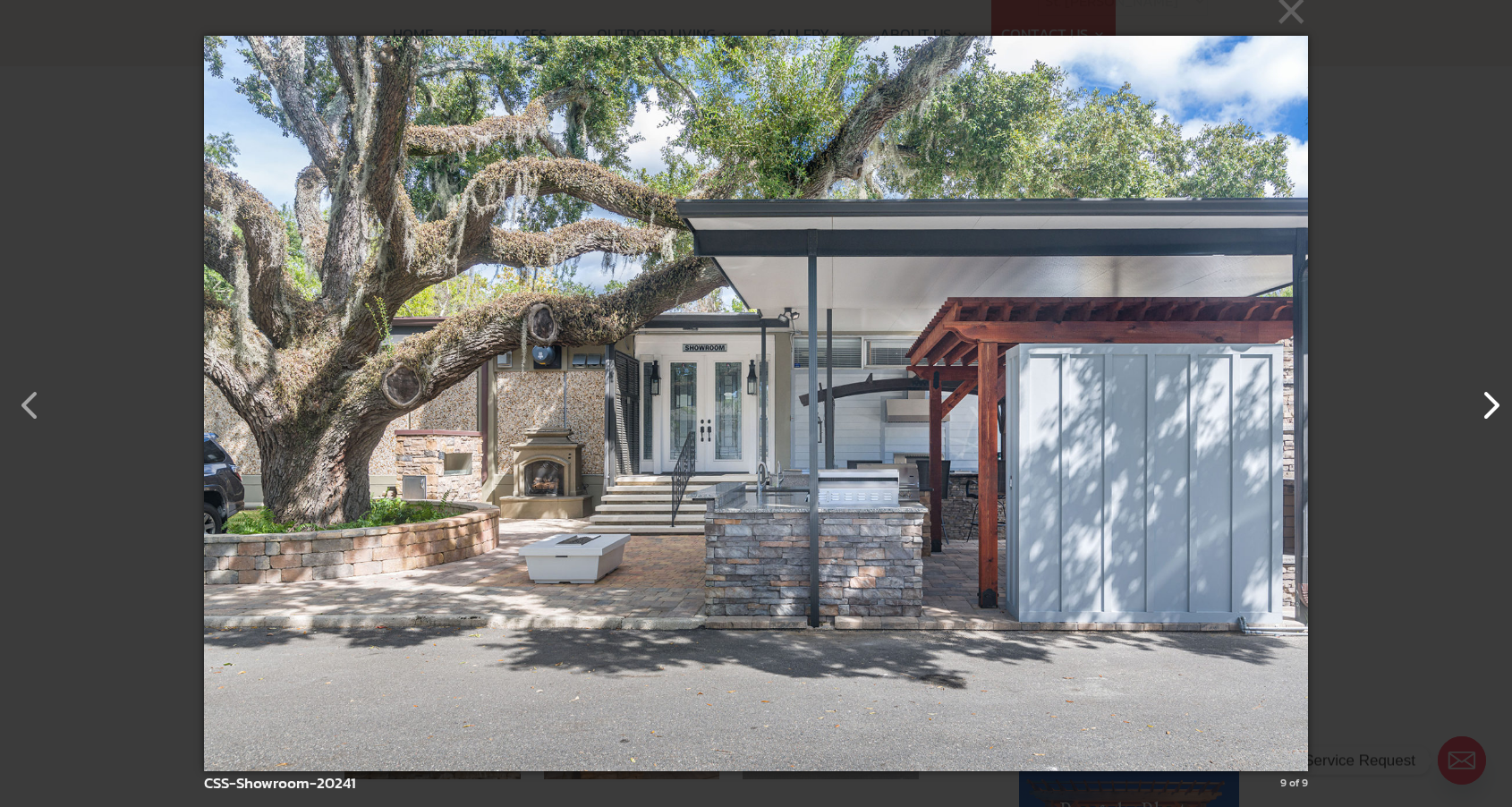
click at [1482, 408] on button "button" at bounding box center [1481, 396] width 43 height 43
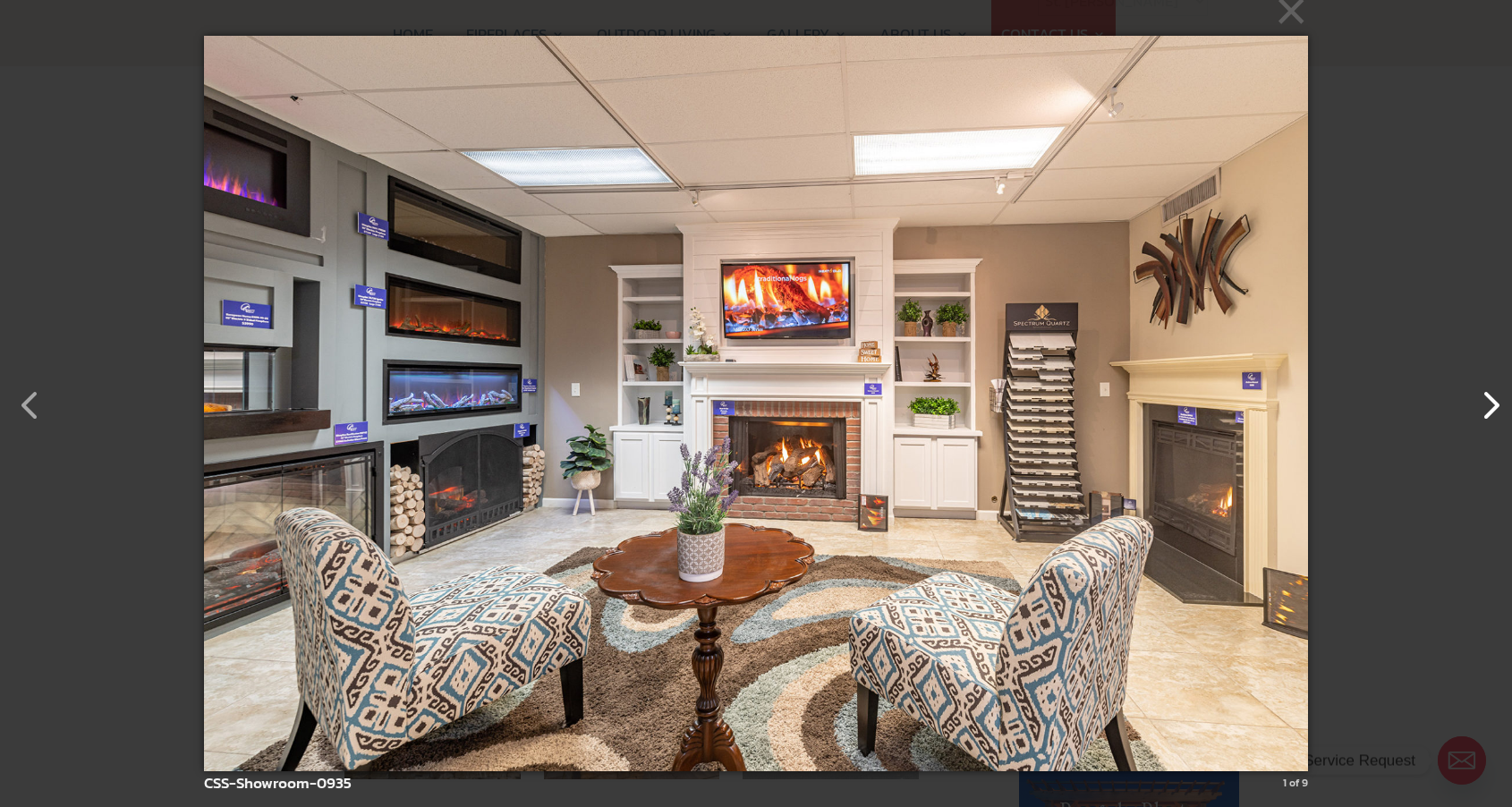
click at [1482, 408] on button "button" at bounding box center [1481, 396] width 43 height 43
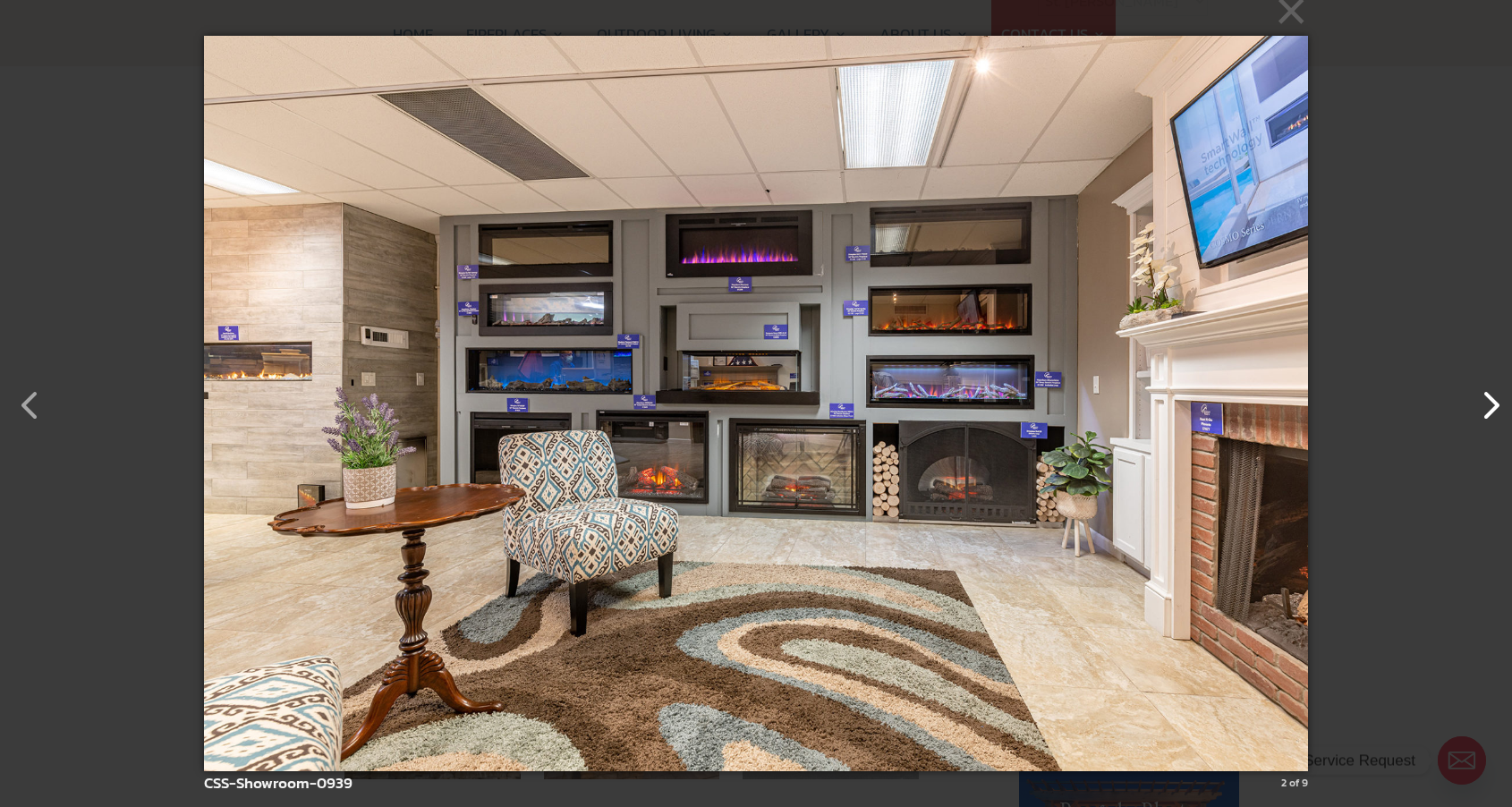
click at [1482, 408] on button "button" at bounding box center [1481, 396] width 43 height 43
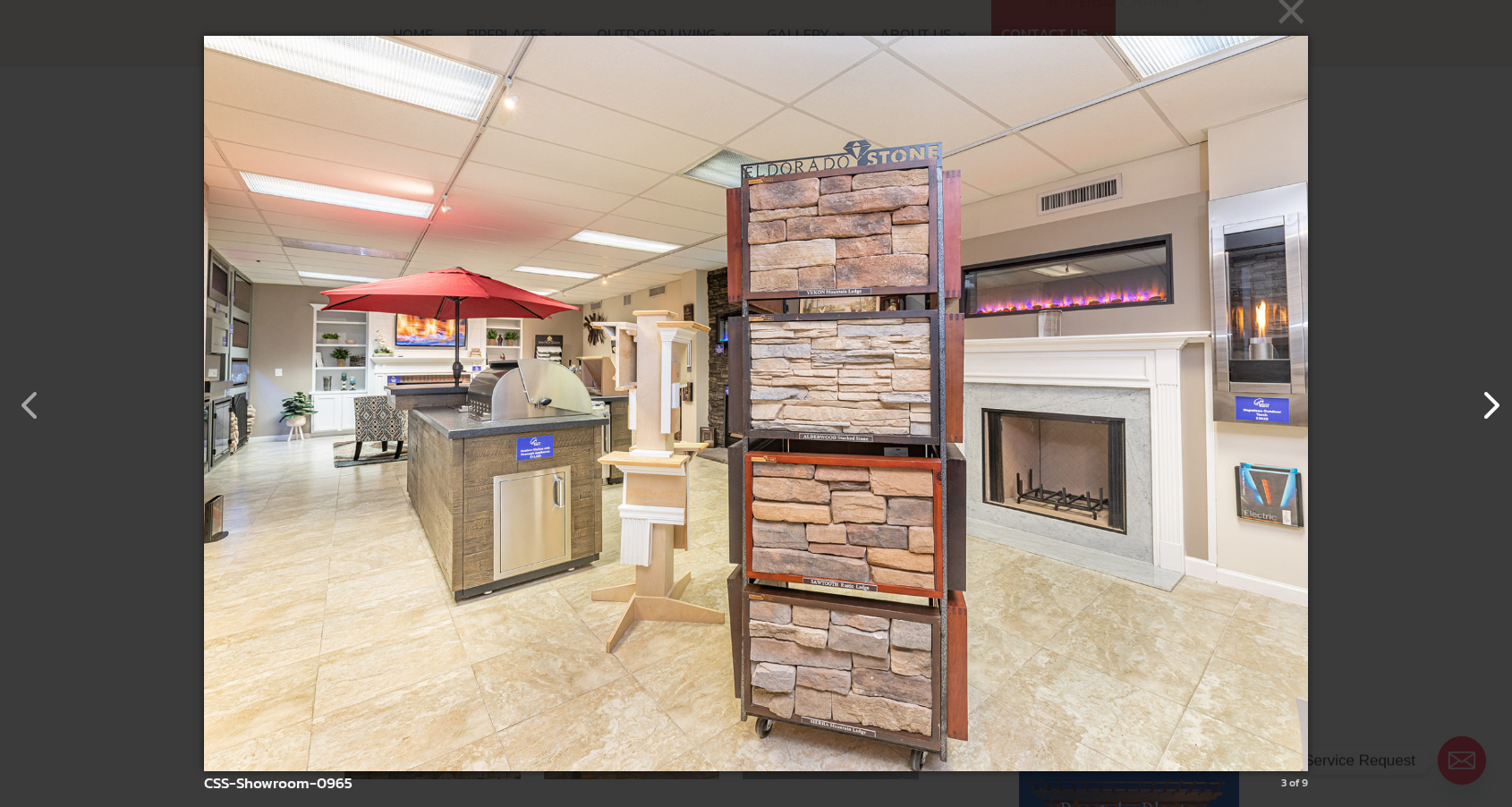
click at [1482, 408] on button "button" at bounding box center [1481, 396] width 43 height 43
